Goal: Task Accomplishment & Management: Manage account settings

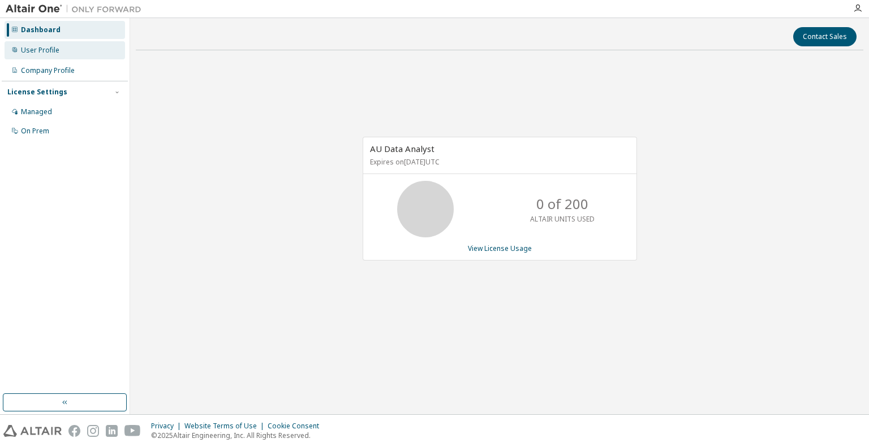
click at [46, 54] on div "User Profile" at bounding box center [40, 50] width 38 height 9
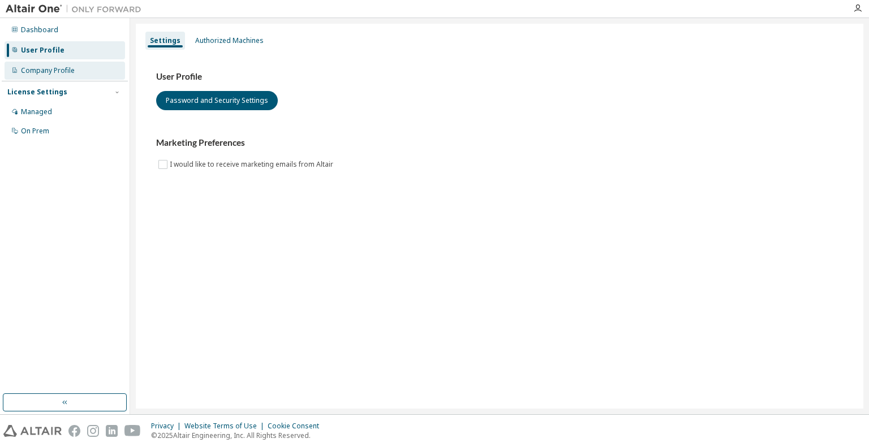
click at [45, 76] on div "Company Profile" at bounding box center [65, 71] width 120 height 18
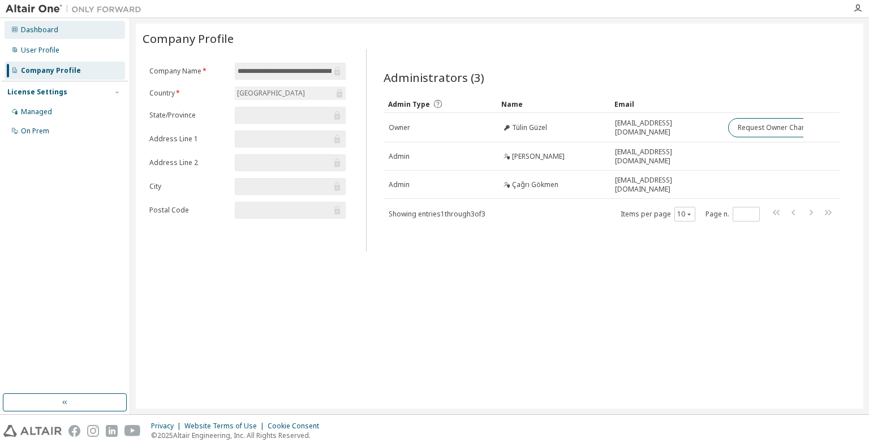
click at [43, 24] on div "Dashboard" at bounding box center [65, 30] width 120 height 18
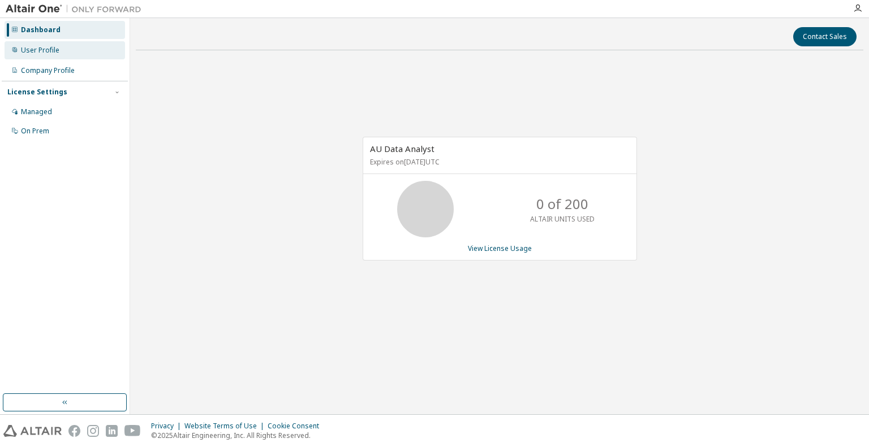
click at [70, 54] on div "User Profile" at bounding box center [65, 50] width 120 height 18
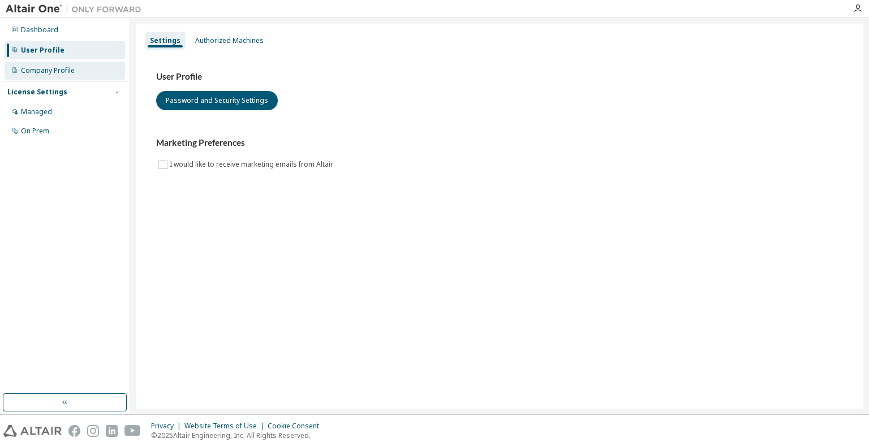
click at [55, 74] on div "Company Profile" at bounding box center [48, 70] width 54 height 9
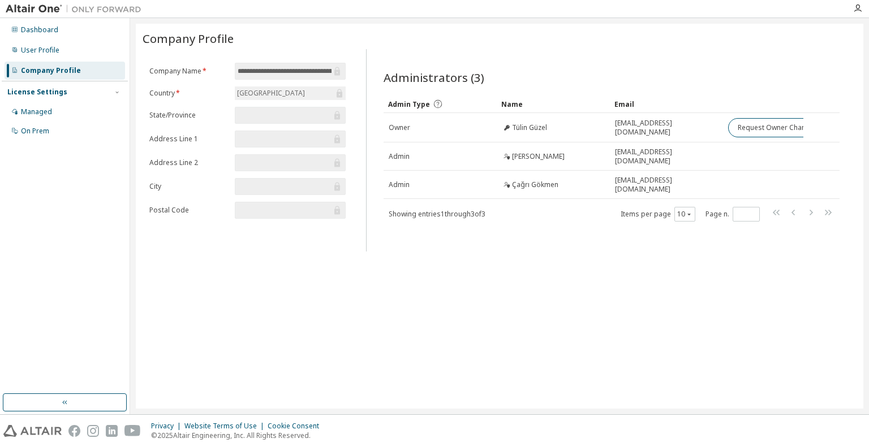
drag, startPoint x: 787, startPoint y: 171, endPoint x: 521, endPoint y: 79, distance: 282.0
click at [521, 79] on div "Administrators (3) Clear Load Save Save As Field Operator Value Select filter S…" at bounding box center [611, 146] width 456 height 153
click at [556, 60] on div "Administrators (3) Clear Load Save Save As Field Operator Value Select filter S…" at bounding box center [611, 154] width 483 height 196
